Goal: Register for event/course

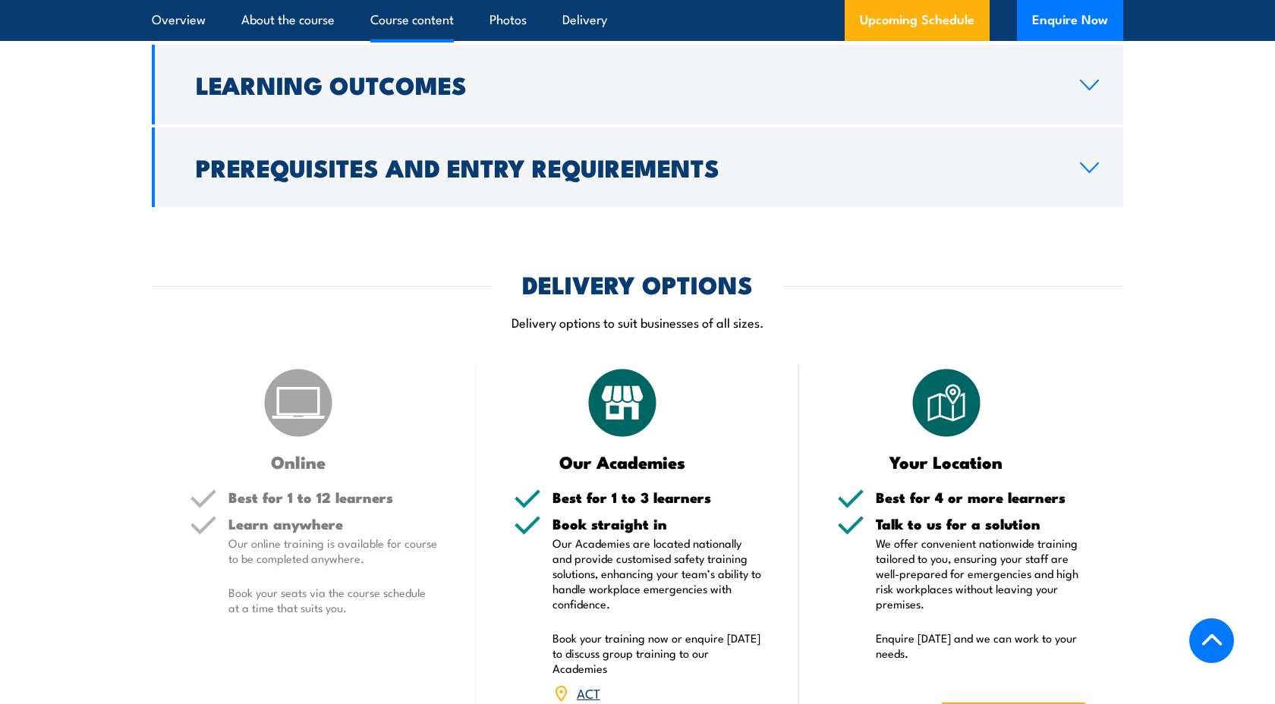
scroll to position [1987, 0]
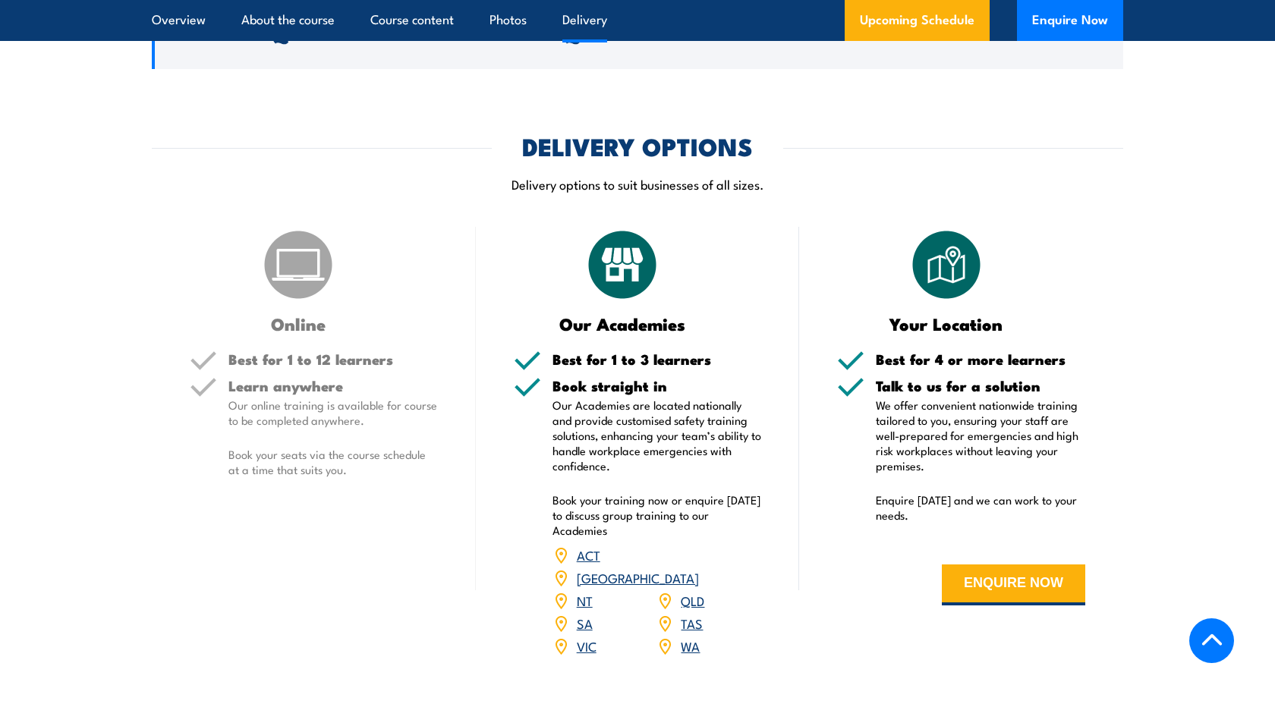
click at [694, 569] on link "[GEOGRAPHIC_DATA]" at bounding box center [638, 578] width 122 height 18
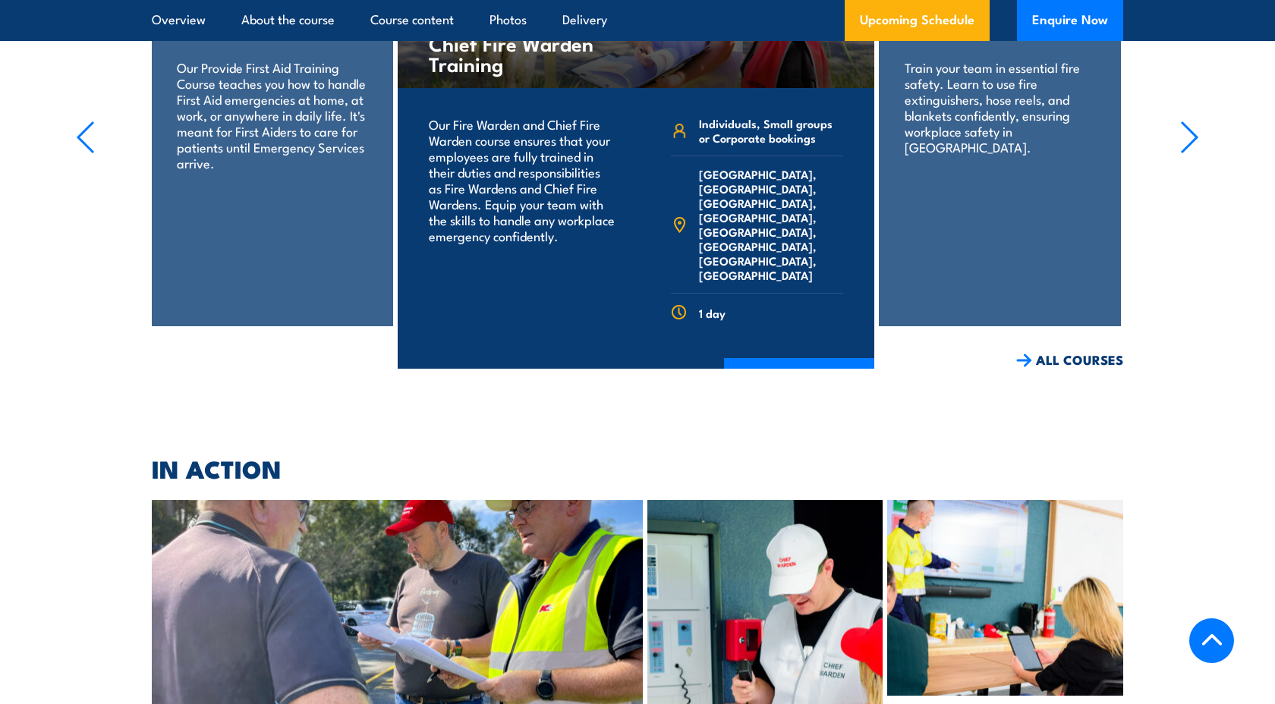
scroll to position [3871, 0]
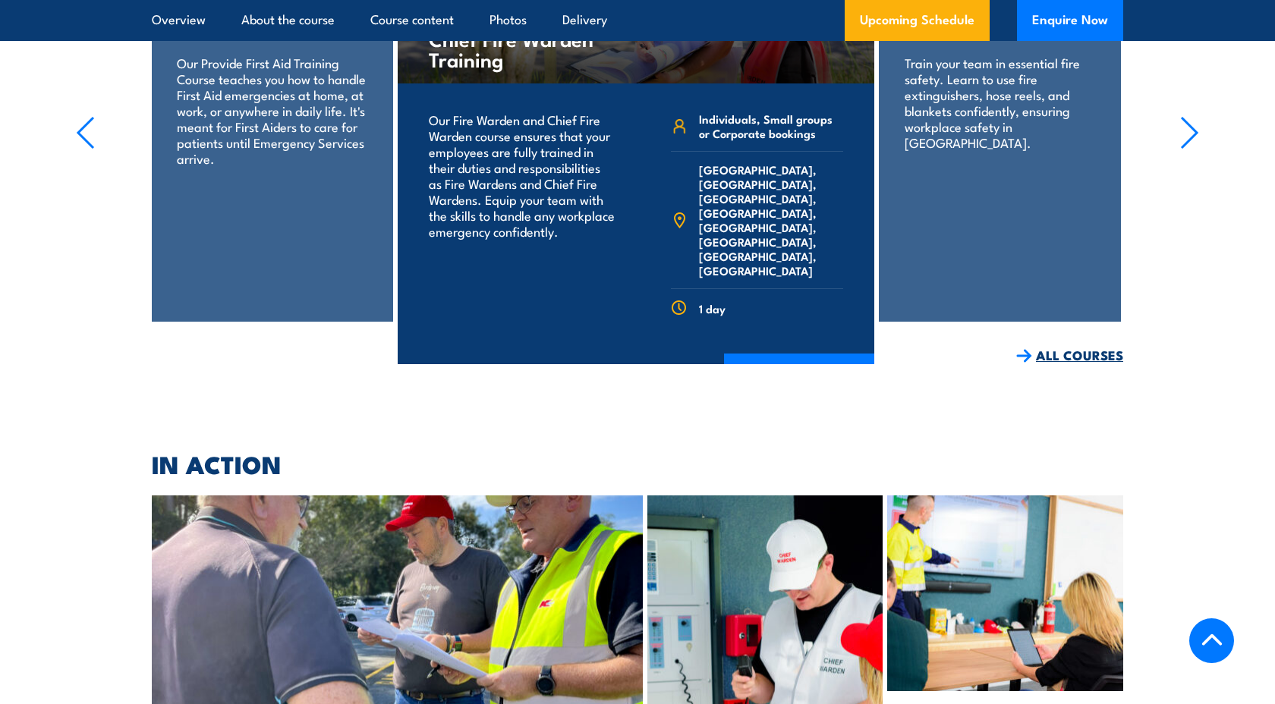
click at [1071, 347] on link "ALL COURSES" at bounding box center [1069, 355] width 107 height 17
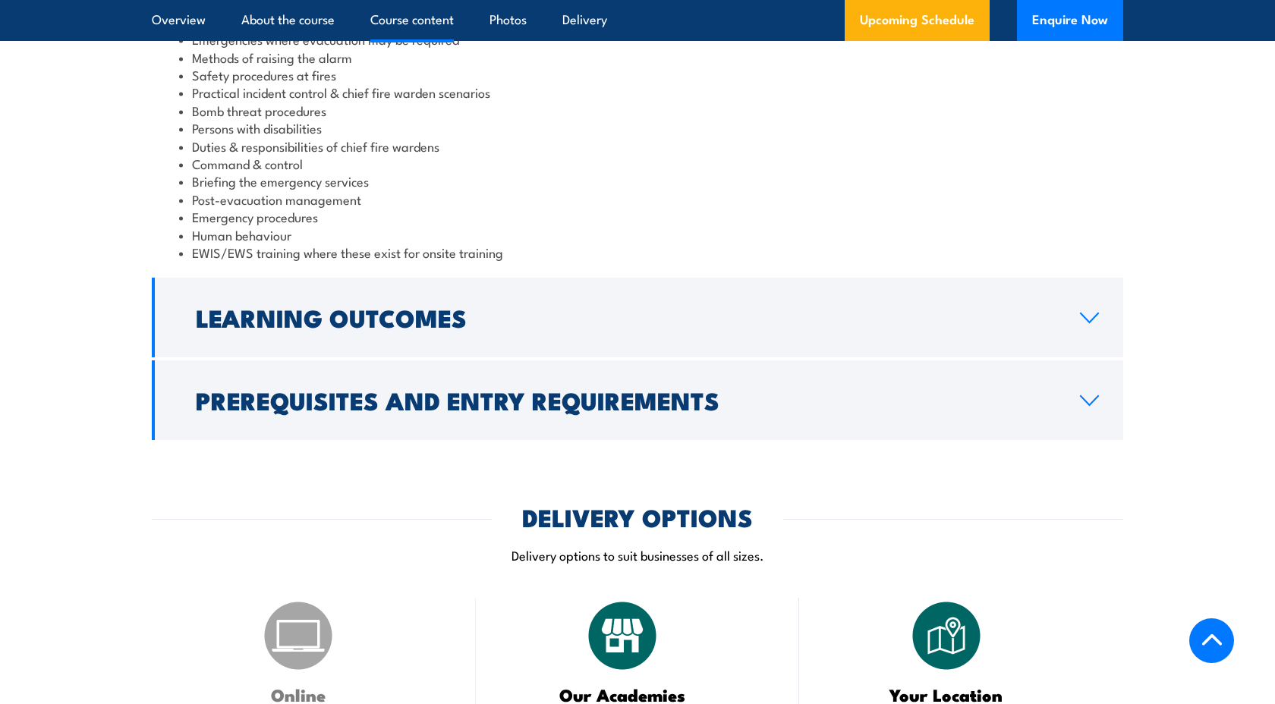
scroll to position [1621, 0]
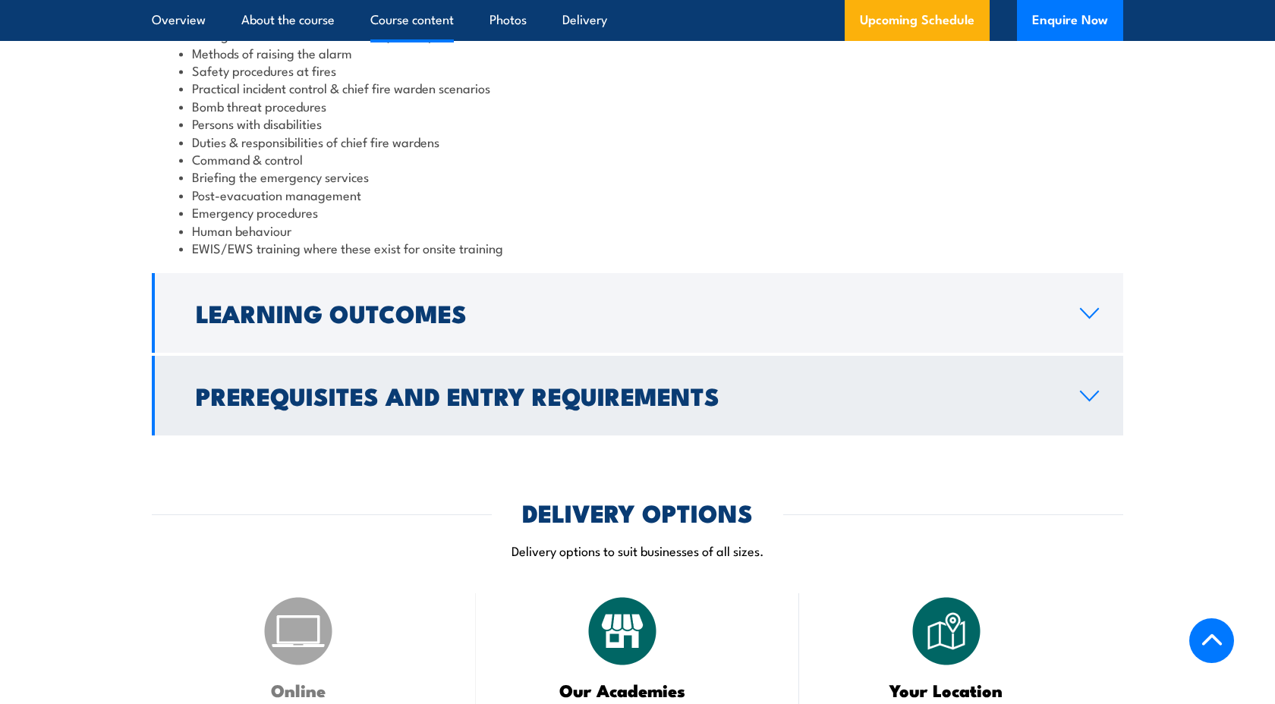
click at [1080, 394] on icon at bounding box center [1089, 396] width 20 height 12
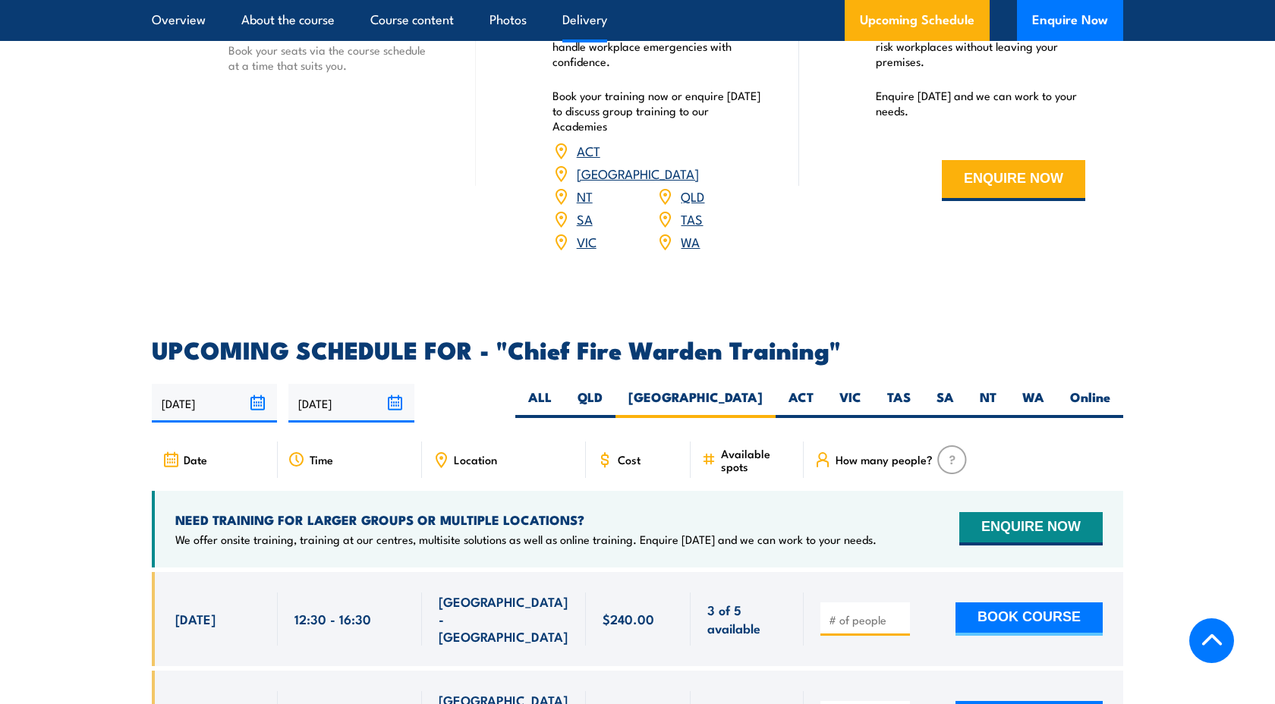
scroll to position [2058, 0]
